Goal: Transaction & Acquisition: Purchase product/service

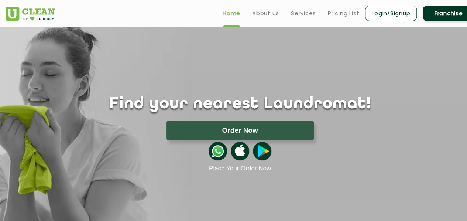
click at [393, 11] on link "Login/Signup" at bounding box center [391, 13] width 52 height 15
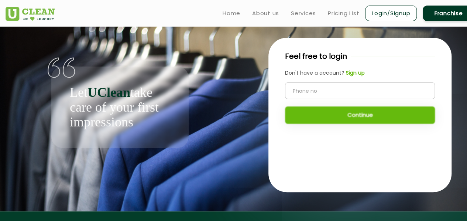
click at [353, 73] on b "Sign up" at bounding box center [355, 72] width 19 height 7
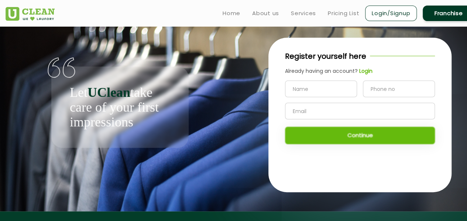
click at [305, 95] on input "text" at bounding box center [321, 88] width 72 height 17
type input "Dibyajyoti Das"
type input "9954127618"
type input "dibyajyotid90@gmail.com"
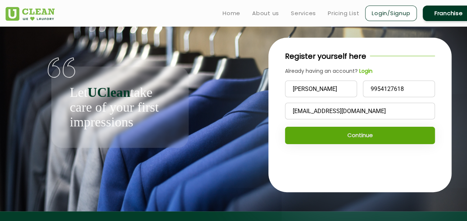
click at [328, 132] on button "Continue" at bounding box center [360, 135] width 150 height 17
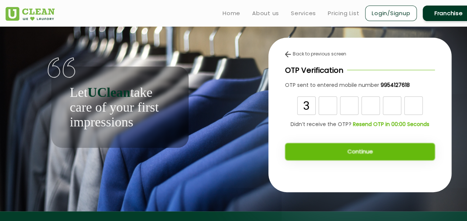
type input "3"
type input "5"
type input "0"
type input "9"
type input "7"
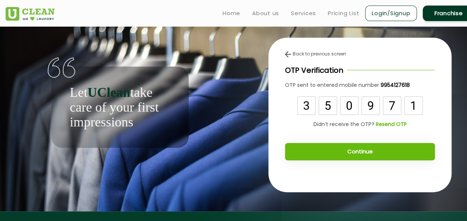
type input "1"
click at [353, 151] on button "Continue" at bounding box center [360, 151] width 150 height 17
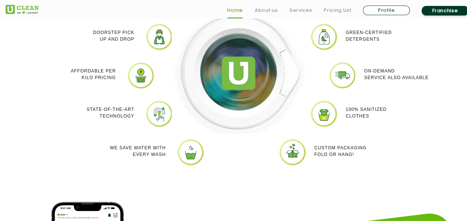
scroll to position [693, 0]
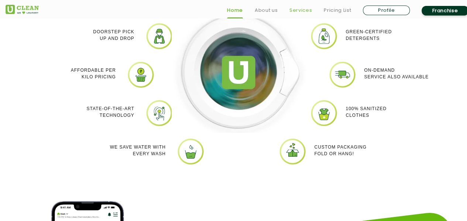
click at [300, 7] on link "Services" at bounding box center [300, 10] width 23 height 9
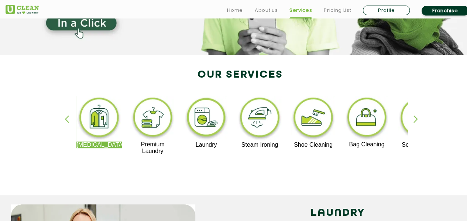
scroll to position [118, 0]
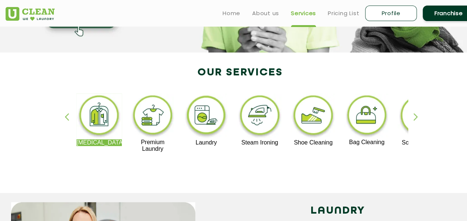
click at [258, 124] on img at bounding box center [259, 116] width 45 height 46
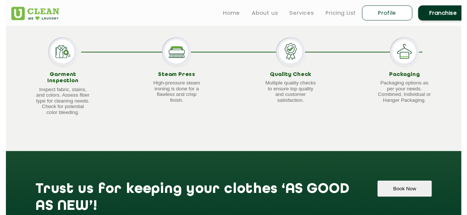
scroll to position [698, 0]
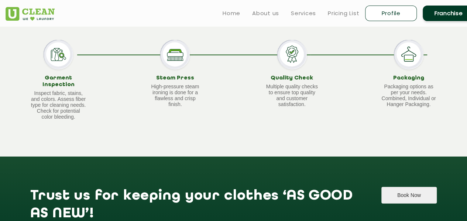
click at [401, 190] on button "Book Now" at bounding box center [408, 194] width 55 height 17
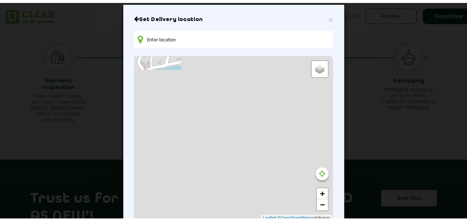
scroll to position [0, 0]
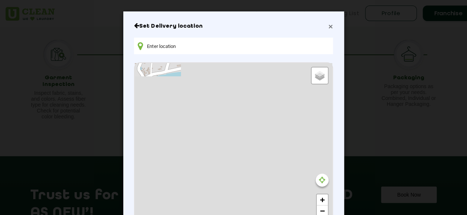
click at [328, 26] on span "×" at bounding box center [330, 26] width 4 height 8
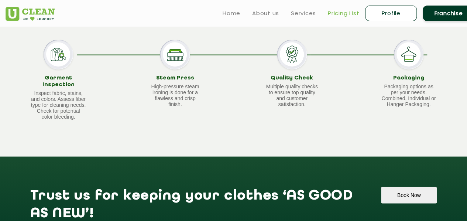
click at [348, 11] on link "Pricing List" at bounding box center [343, 13] width 31 height 9
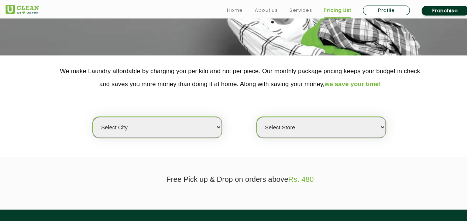
scroll to position [115, 0]
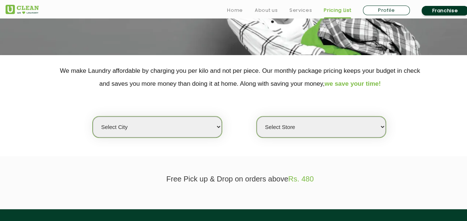
click at [180, 126] on select "Select city [GEOGRAPHIC_DATA] [GEOGRAPHIC_DATA] [GEOGRAPHIC_DATA] [GEOGRAPHIC_D…" at bounding box center [157, 126] width 129 height 21
select select "135"
click at [93, 116] on select "Select city [GEOGRAPHIC_DATA] [GEOGRAPHIC_DATA] [GEOGRAPHIC_DATA] [GEOGRAPHIC_D…" at bounding box center [157, 126] width 129 height 21
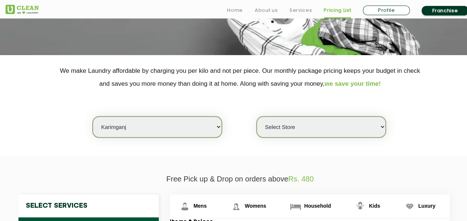
click at [313, 126] on select "Select Store UClean Karimganj" at bounding box center [320, 126] width 129 height 21
select select "384"
click at [256, 116] on select "Select Store UClean Karimganj" at bounding box center [320, 126] width 129 height 21
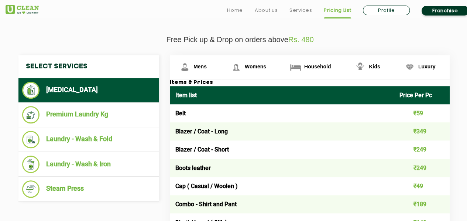
scroll to position [260, 0]
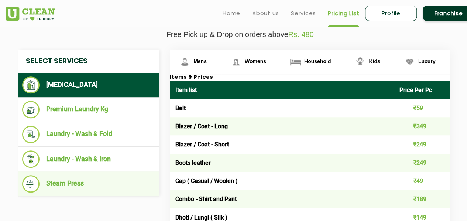
click at [78, 182] on li "Steam Press" at bounding box center [88, 183] width 133 height 17
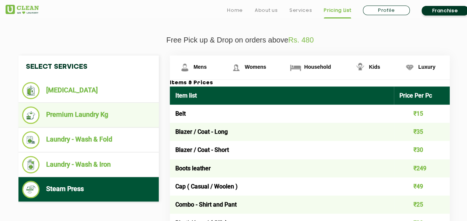
scroll to position [256, 0]
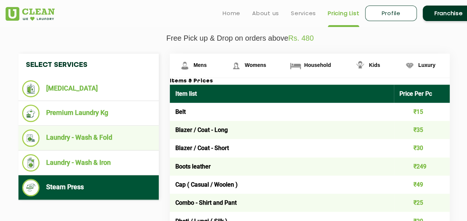
click at [92, 144] on li "Laundry - Wash & Fold" at bounding box center [88, 137] width 133 height 17
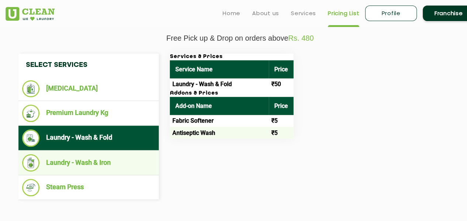
click at [103, 167] on li "Laundry - Wash & Iron" at bounding box center [88, 162] width 133 height 17
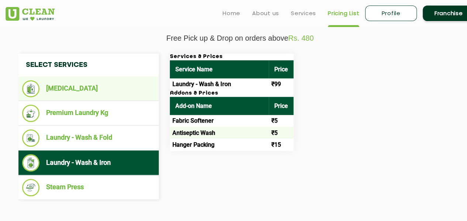
click at [72, 83] on li "[MEDICAL_DATA]" at bounding box center [88, 88] width 133 height 17
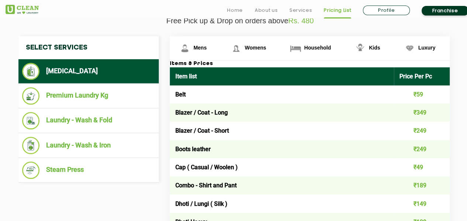
scroll to position [285, 0]
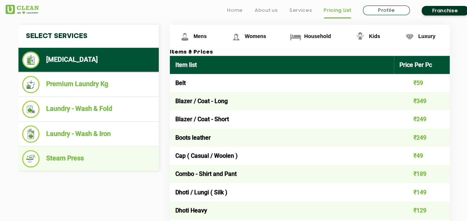
click at [92, 161] on li "Steam Press" at bounding box center [88, 158] width 133 height 17
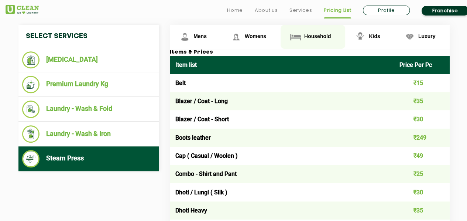
click at [314, 37] on span "Household" at bounding box center [317, 36] width 27 height 6
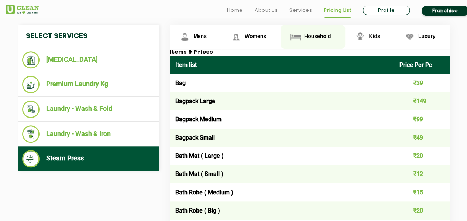
click at [314, 37] on span "Household" at bounding box center [317, 36] width 27 height 6
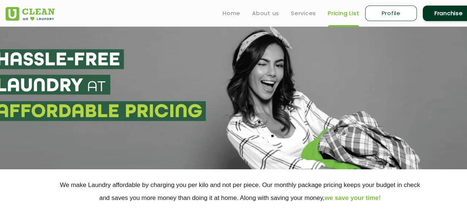
scroll to position [0, 0]
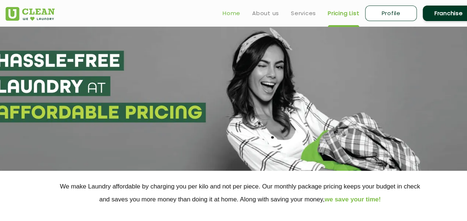
click at [234, 12] on link "Home" at bounding box center [231, 13] width 18 height 9
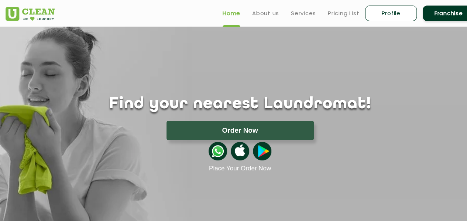
click at [237, 132] on button "Order Now" at bounding box center [239, 130] width 147 height 19
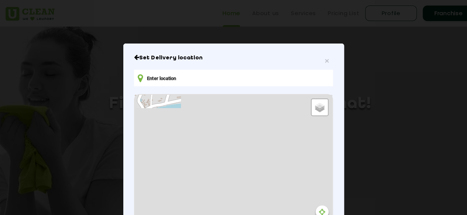
type input "V994+5M2, Karimganj, [GEOGRAPHIC_DATA] 788710, [GEOGRAPHIC_DATA]"
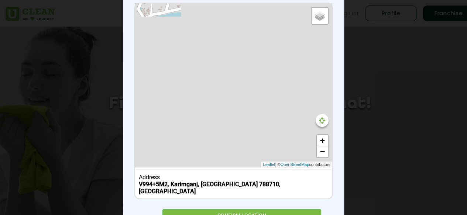
scroll to position [118, 0]
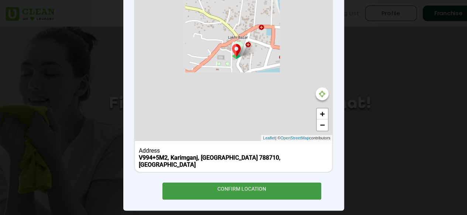
click at [228, 183] on div "CONFIRM LOCATION" at bounding box center [241, 191] width 159 height 17
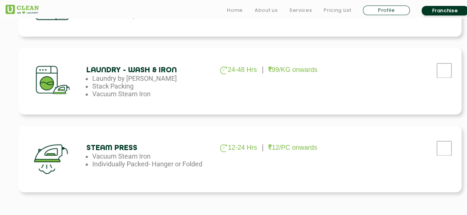
scroll to position [472, 0]
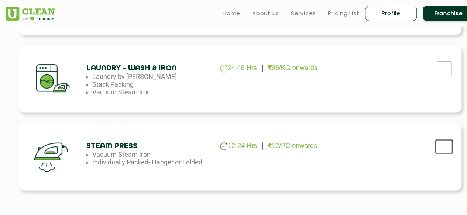
click at [443, 148] on input "checkbox" at bounding box center [444, 146] width 18 height 15
checkbox input "true"
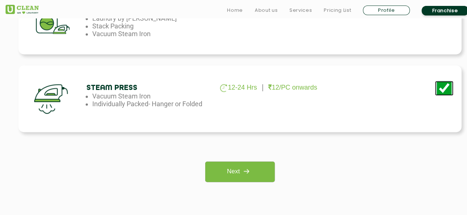
scroll to position [531, 0]
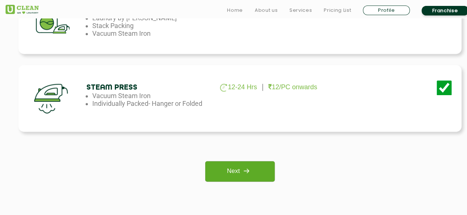
click at [228, 175] on link "Next" at bounding box center [239, 171] width 69 height 20
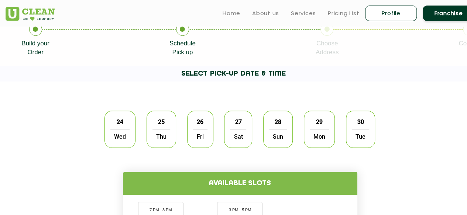
scroll to position [156, 0]
click at [123, 136] on span "Wed" at bounding box center [119, 136] width 19 height 15
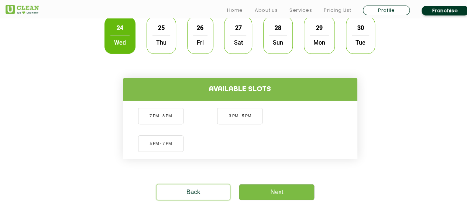
scroll to position [251, 0]
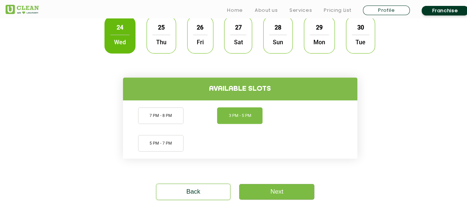
click at [252, 117] on li "3 PM - 5 PM" at bounding box center [239, 115] width 45 height 17
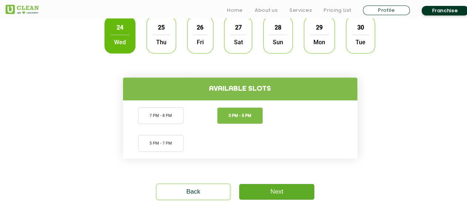
click at [297, 190] on link "Next" at bounding box center [276, 191] width 75 height 15
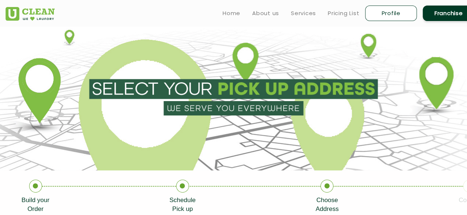
type input "Save"
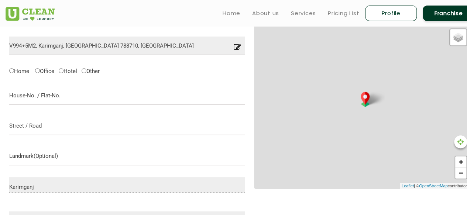
scroll to position [232, 0]
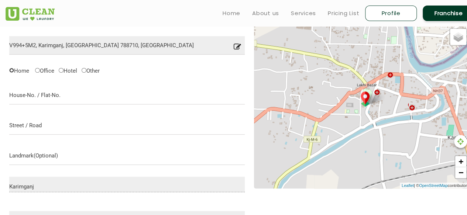
click at [13, 69] on input "Home" at bounding box center [11, 70] width 5 height 5
radio input "true"
click at [47, 97] on input "text" at bounding box center [126, 95] width 235 height 18
type input "GACH KALI BARI ROAD WARD NO 5"
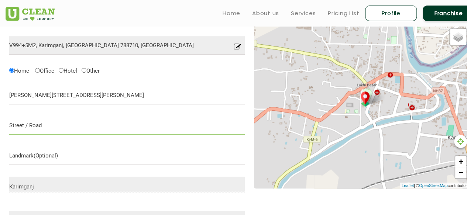
click at [43, 128] on input "text" at bounding box center [126, 125] width 235 height 18
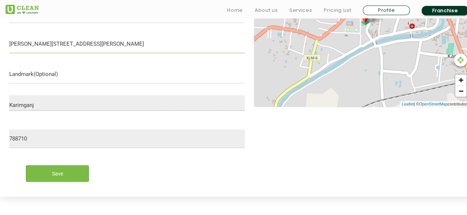
scroll to position [314, 0]
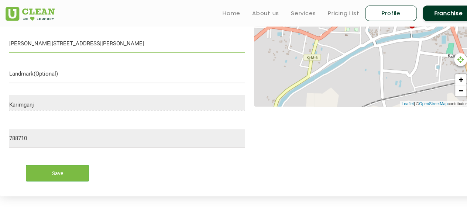
type input "Gach Kali Bari Road, Ward No -5"
click at [22, 76] on input "text" at bounding box center [126, 74] width 235 height 18
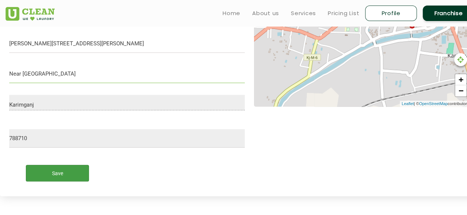
type input "Near Buniyadi LP School"
click at [70, 166] on input "Save" at bounding box center [57, 173] width 63 height 17
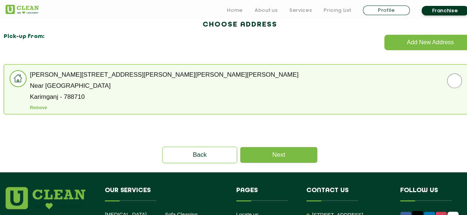
scroll to position [229, 0]
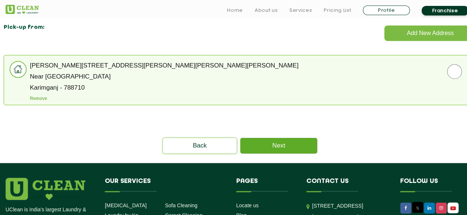
click at [272, 147] on link "Next" at bounding box center [278, 145] width 77 height 15
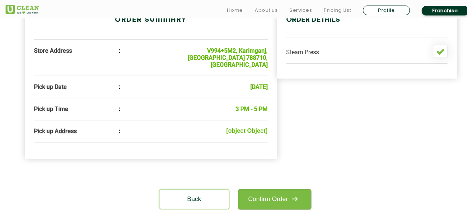
scroll to position [246, 0]
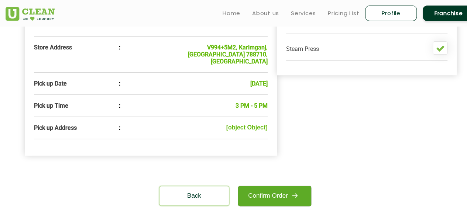
click at [276, 186] on link "Confirm Order" at bounding box center [274, 196] width 73 height 20
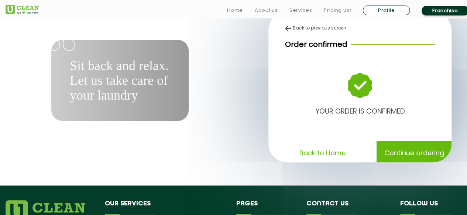
scroll to position [26, 0]
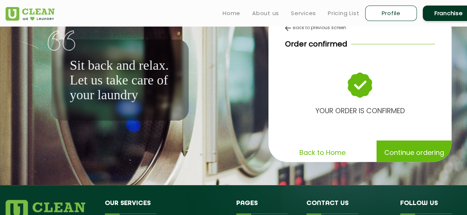
click at [395, 158] on p "Continue ordering" at bounding box center [414, 152] width 60 height 13
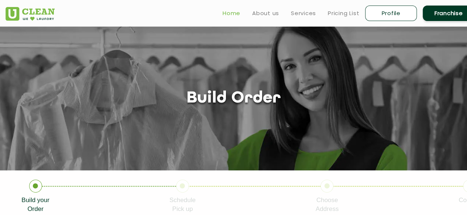
click at [228, 11] on link "Home" at bounding box center [231, 13] width 18 height 9
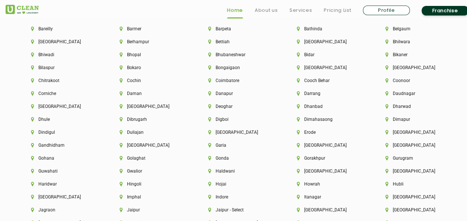
scroll to position [1628, 0]
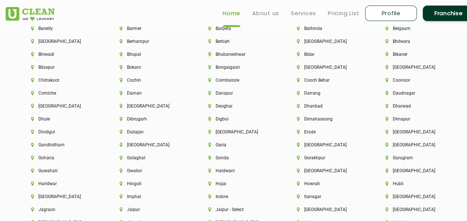
click at [398, 14] on link "Profile" at bounding box center [391, 13] width 52 height 15
select select
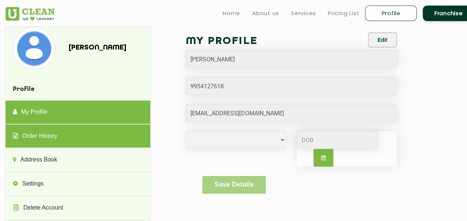
click at [69, 140] on link "Order History" at bounding box center [78, 136] width 144 height 24
